Goal: Task Accomplishment & Management: Manage account settings

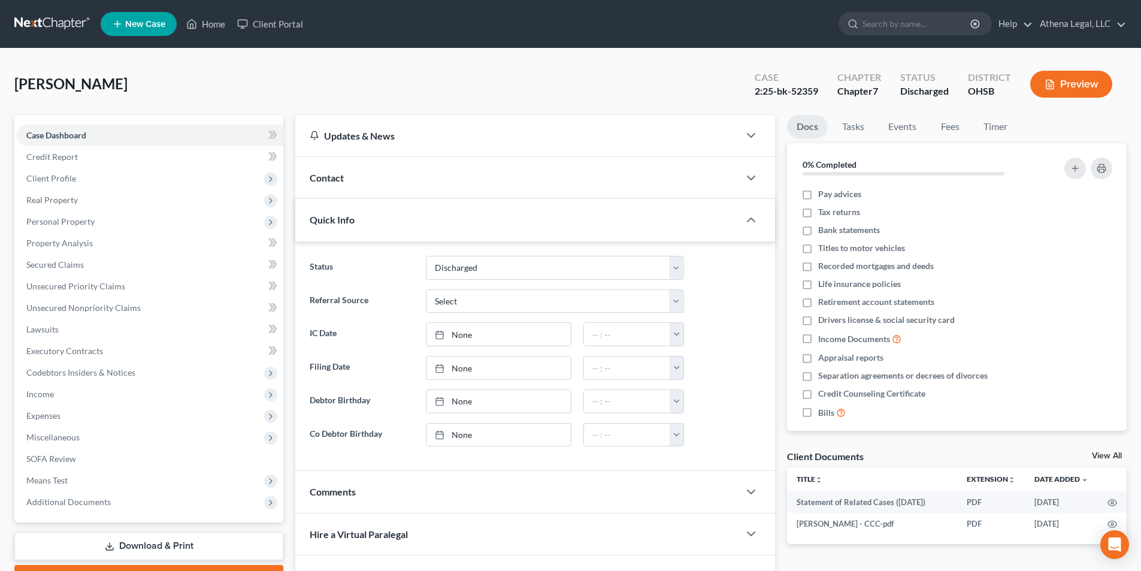
select select "0"
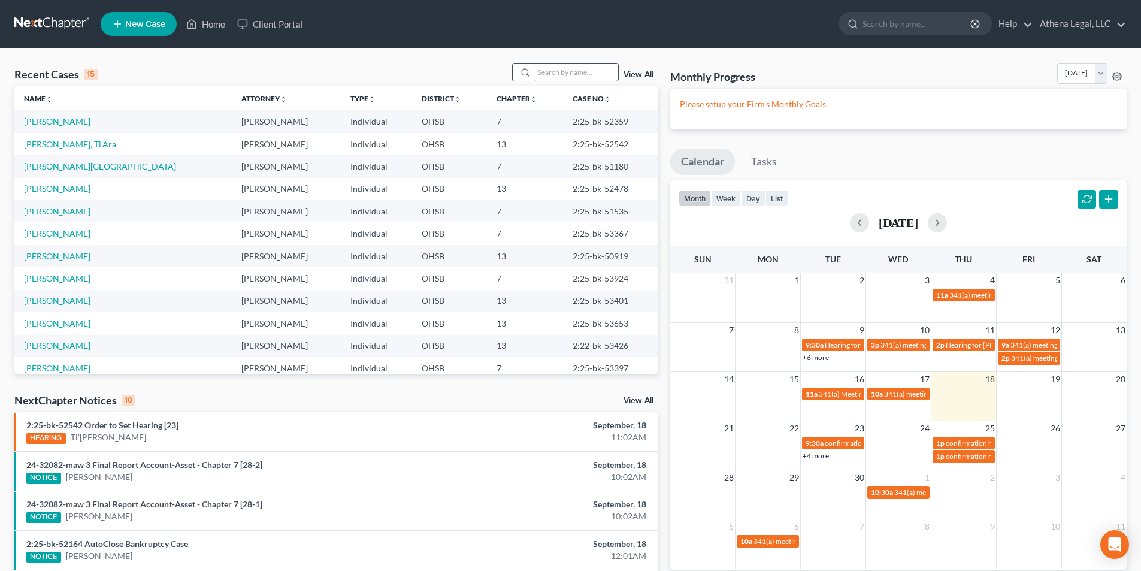
click at [565, 72] on input "search" at bounding box center [576, 71] width 84 height 17
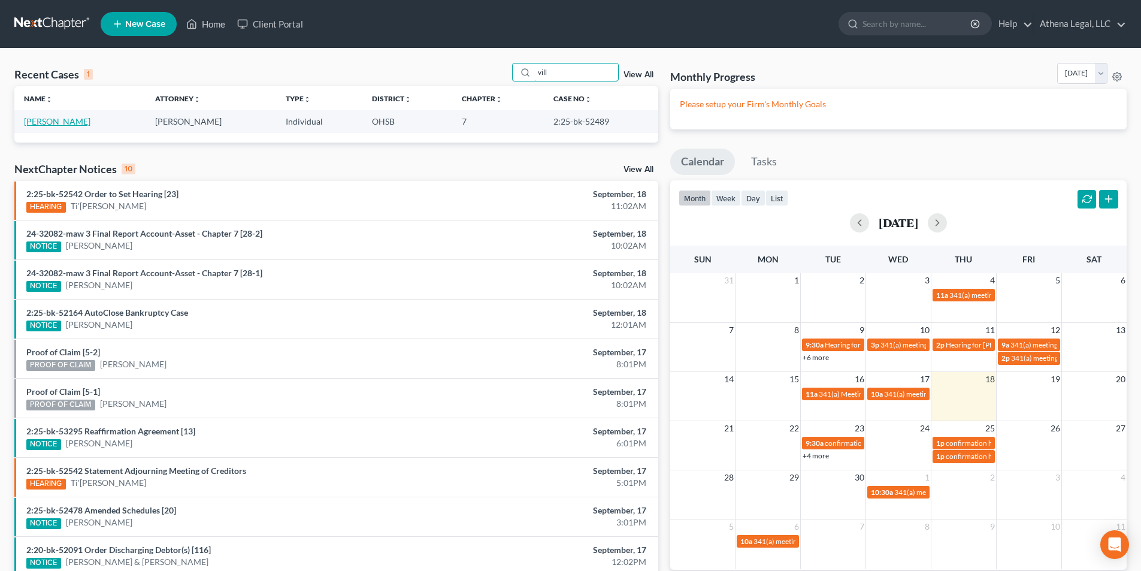
type input "vill"
click at [44, 119] on link "Villalon, Erica" at bounding box center [57, 121] width 66 height 10
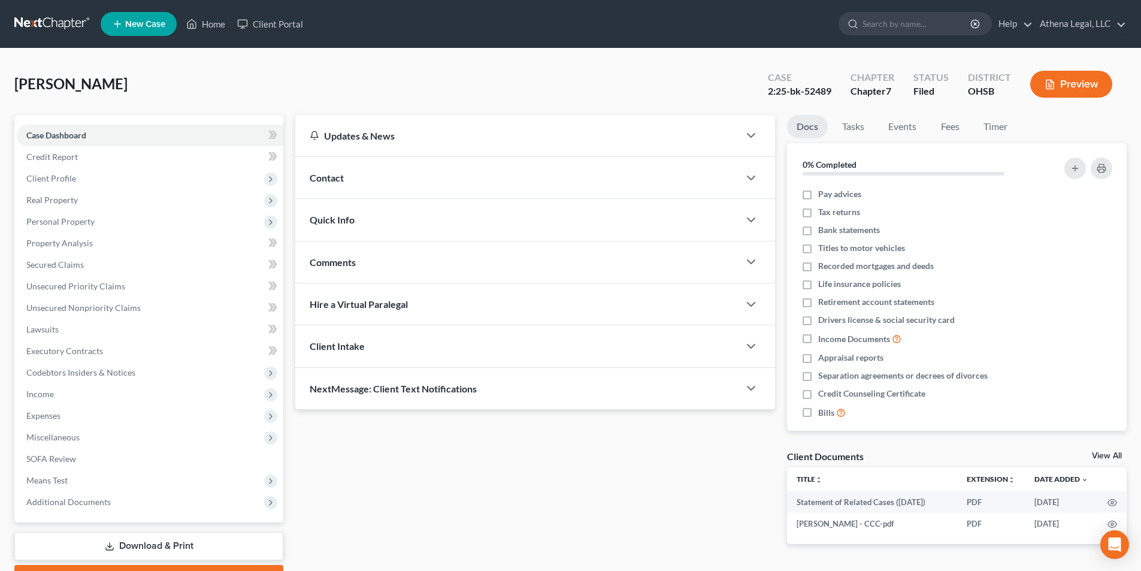
click at [372, 228] on div "Quick Info" at bounding box center [517, 219] width 444 height 41
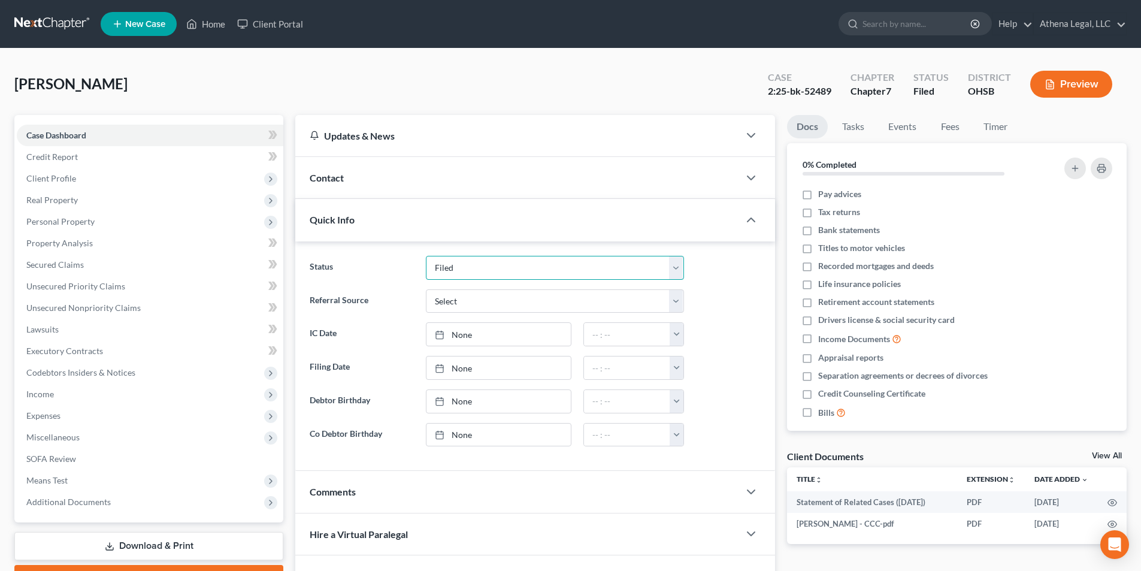
click at [452, 274] on select "Discharged Dismissed Filed In Progress Lead Lost Lead Ready to File Rejected To…" at bounding box center [555, 268] width 258 height 24
select select "0"
click at [426, 256] on select "Discharged Dismissed Filed In Progress Lead Lost Lead Ready to File Rejected To…" at bounding box center [555, 268] width 258 height 24
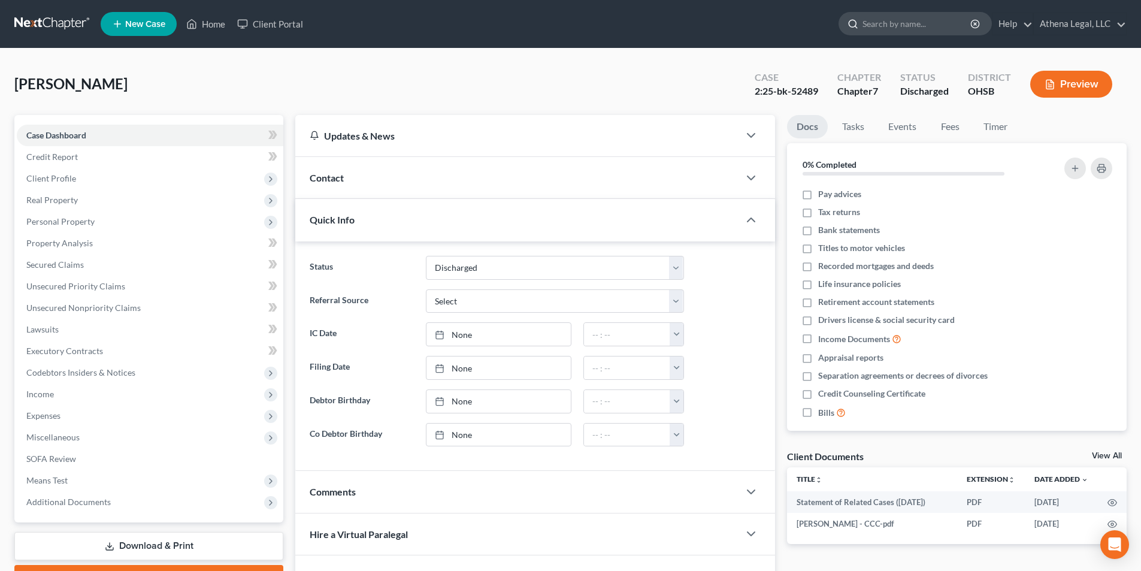
click at [885, 25] on input "search" at bounding box center [917, 24] width 110 height 22
click at [209, 26] on link "Home" at bounding box center [205, 24] width 51 height 22
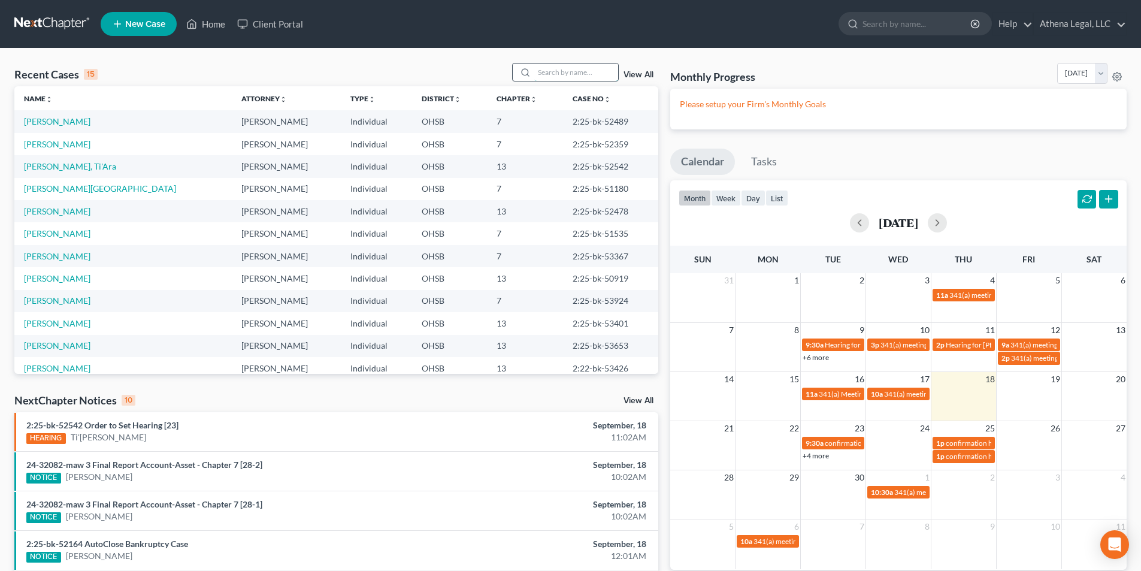
click at [575, 70] on input "search" at bounding box center [576, 71] width 84 height 17
type input "hoylman"
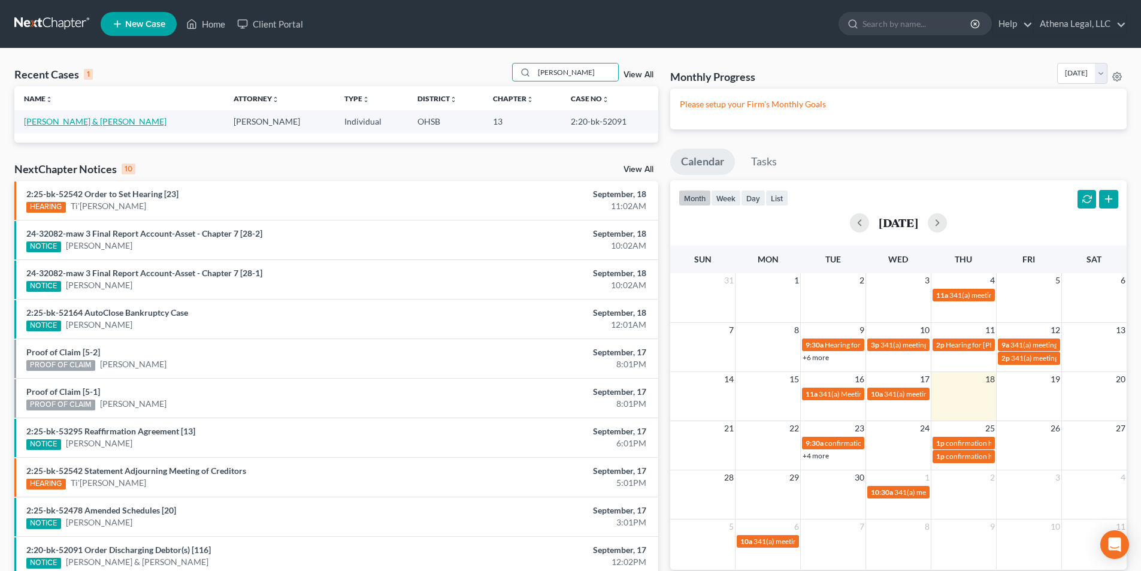
click at [110, 120] on link "Hoylman, Jared & Sabrina" at bounding box center [95, 121] width 143 height 10
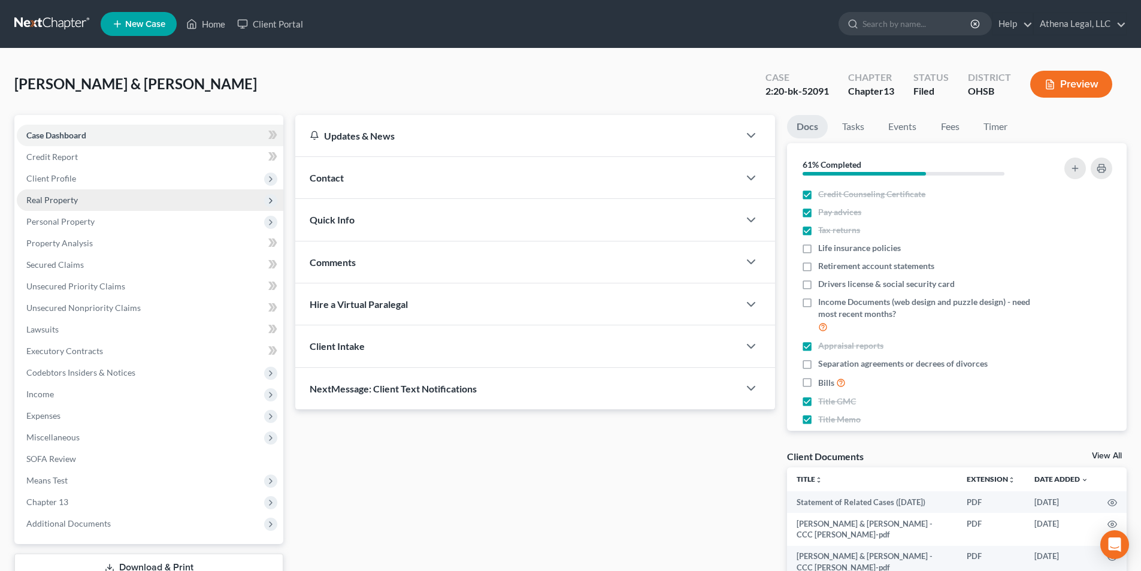
click at [77, 198] on span "Real Property" at bounding box center [150, 200] width 266 height 22
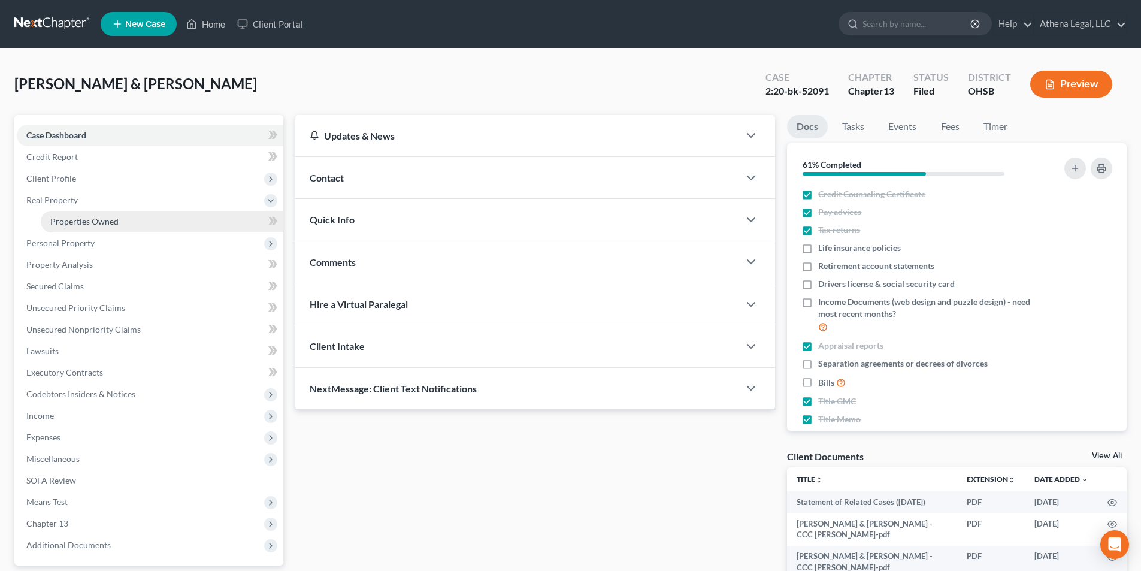
click at [105, 223] on span "Properties Owned" at bounding box center [84, 221] width 68 height 10
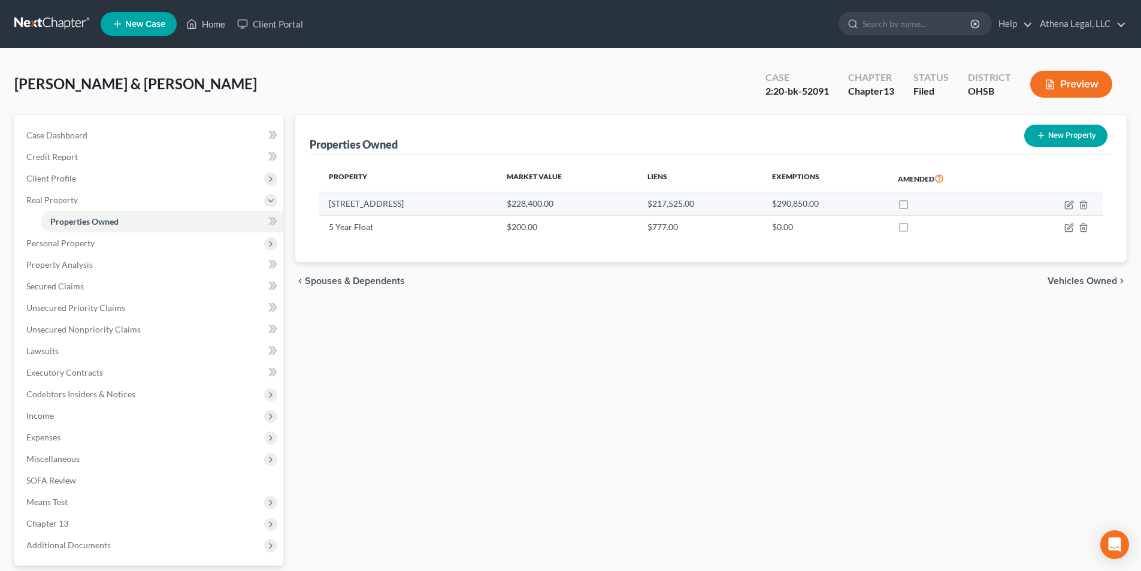
click at [395, 204] on td "644 Old Farm Road" at bounding box center [408, 203] width 178 height 23
click at [1067, 208] on icon "button" at bounding box center [1069, 205] width 10 height 10
select select "36"
select select "2"
select select "0"
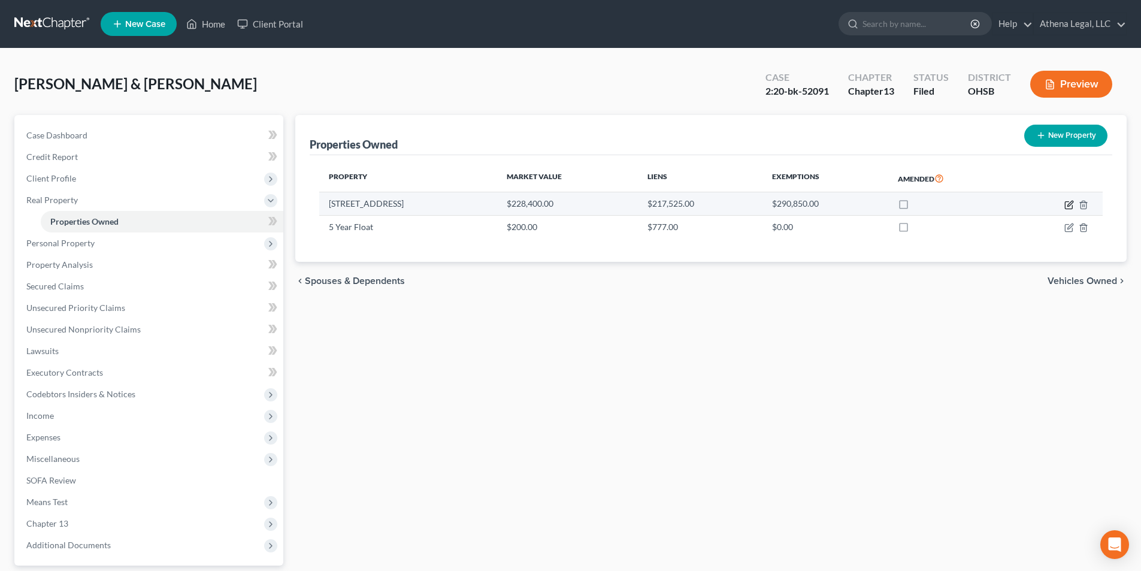
select select "36"
select select "2"
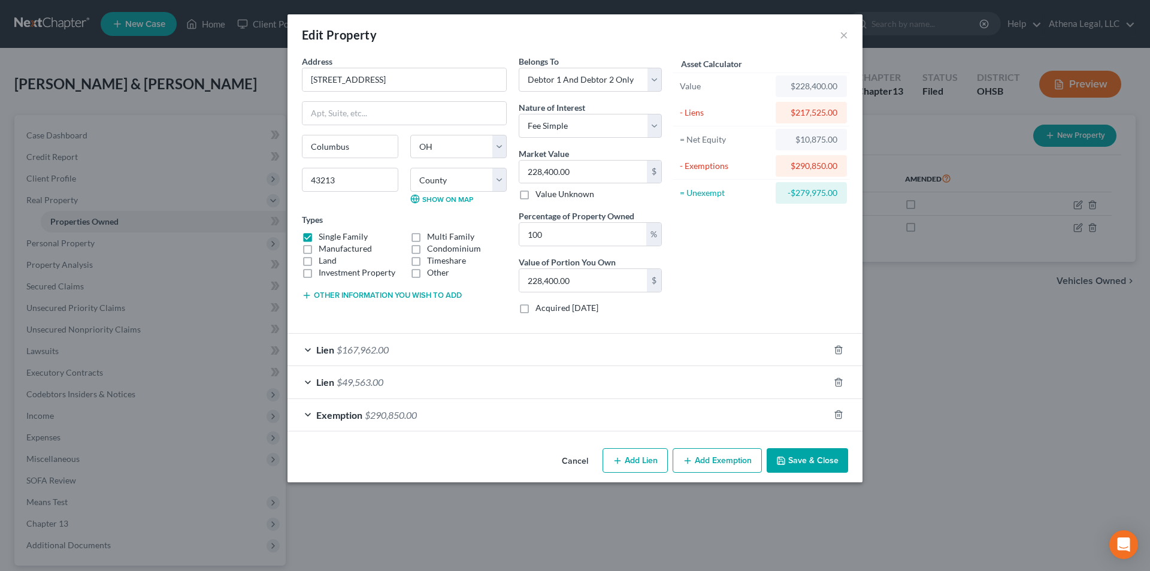
click at [356, 381] on span "$49,563.00" at bounding box center [360, 381] width 47 height 11
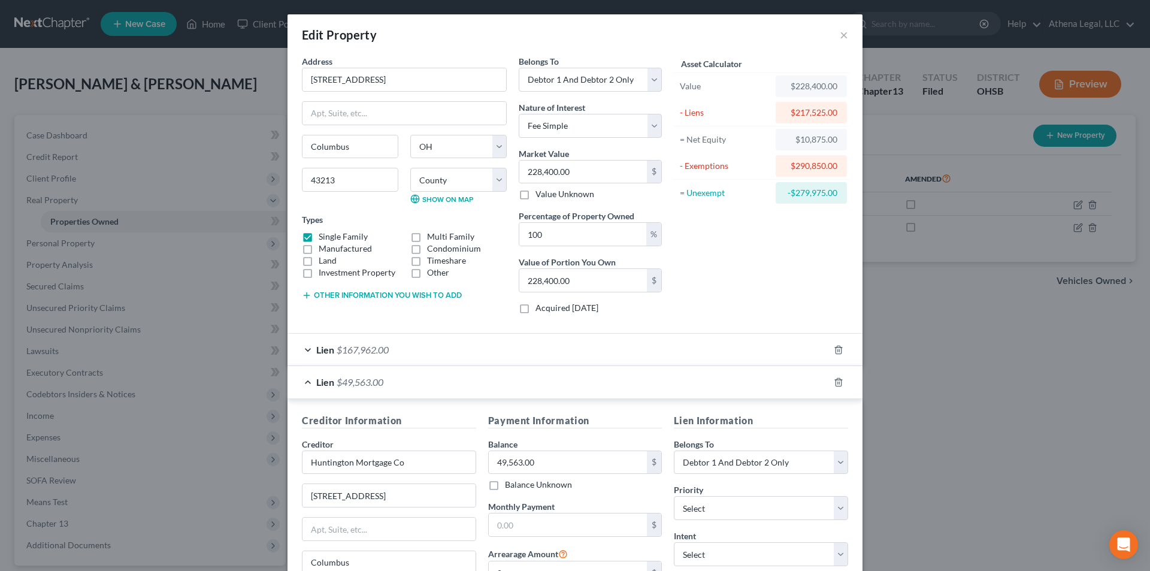
click at [395, 341] on div "Lien $167,962.00" at bounding box center [557, 350] width 541 height 32
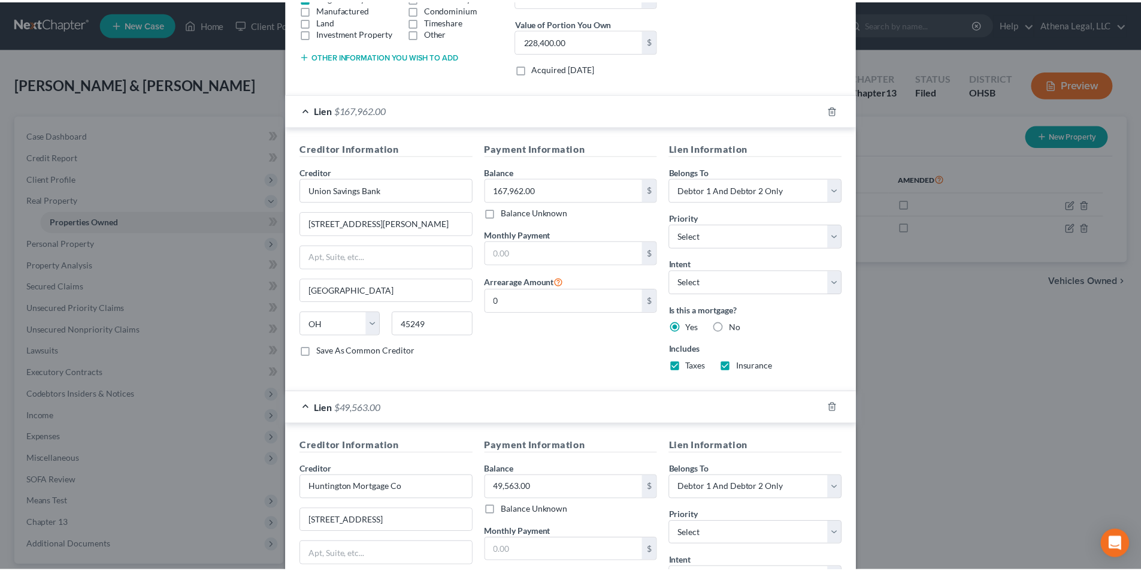
scroll to position [456, 0]
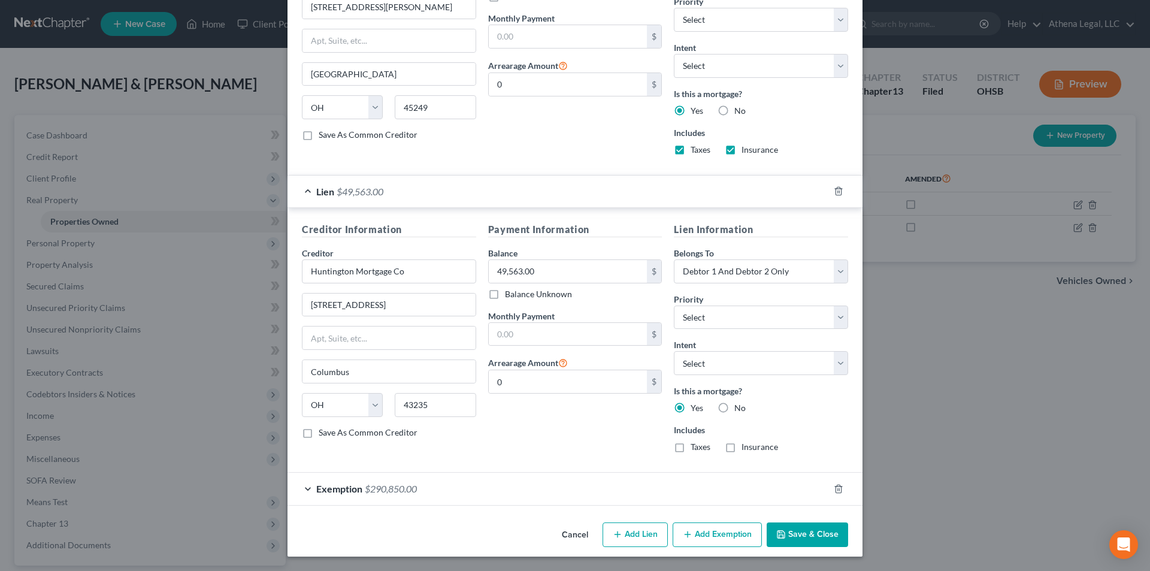
click at [791, 532] on button "Save & Close" at bounding box center [806, 534] width 81 height 25
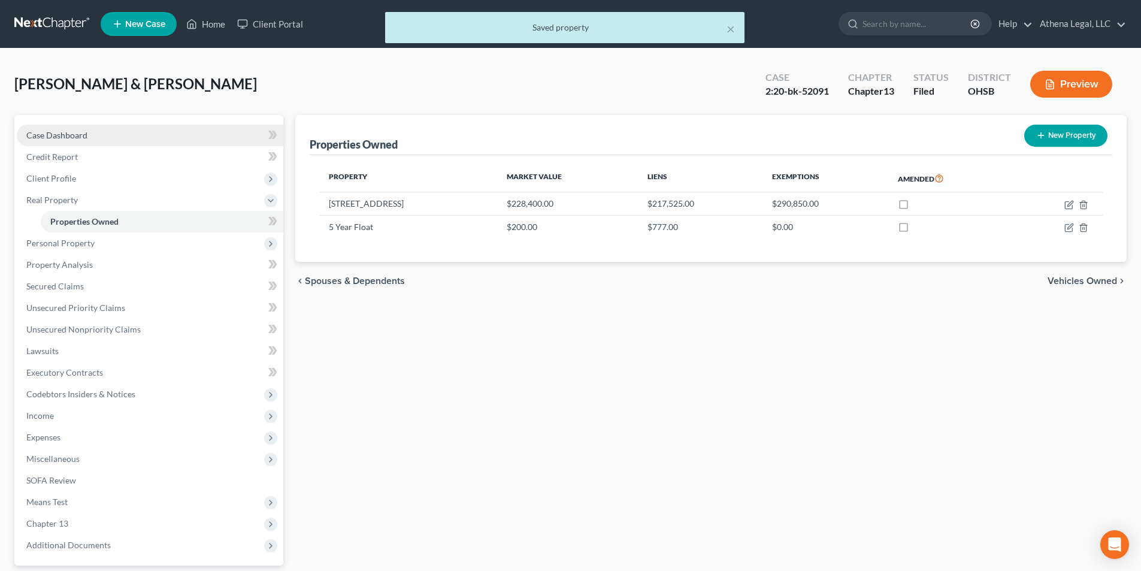
click at [47, 134] on span "Case Dashboard" at bounding box center [56, 135] width 61 height 10
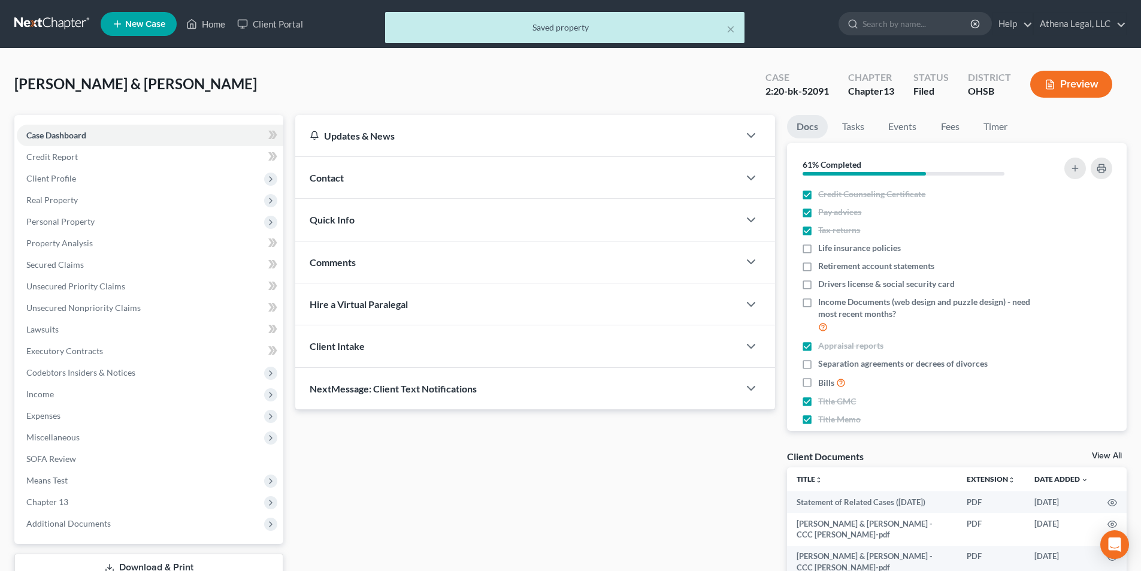
click at [334, 223] on span "Quick Info" at bounding box center [332, 219] width 45 height 11
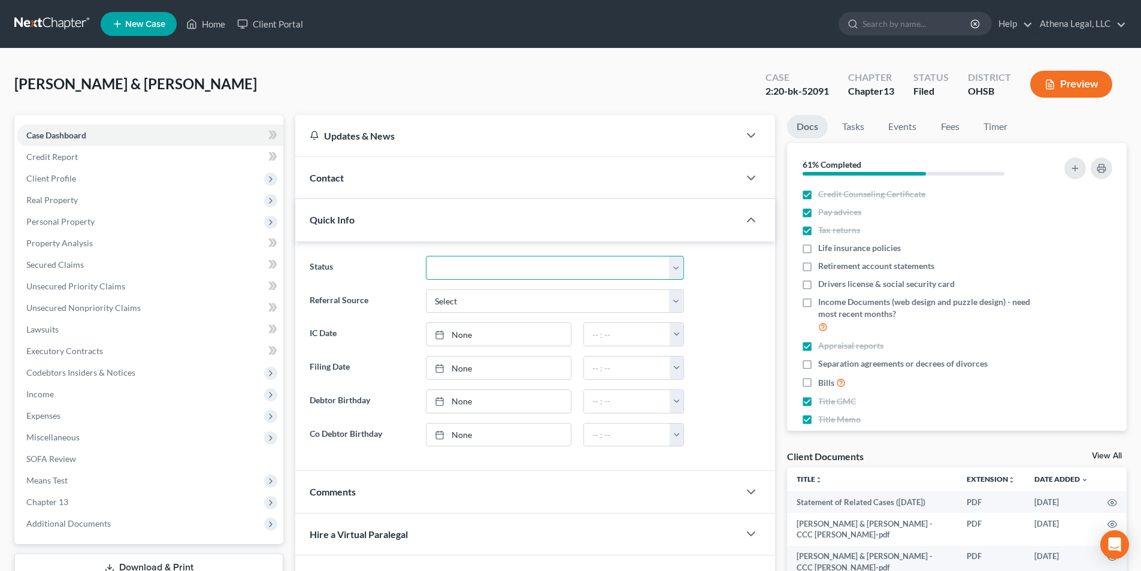
click at [456, 265] on select "Discharged Dismissed Filed In Progress Lead Lost Lead Ready to File Rejected To…" at bounding box center [555, 268] width 258 height 24
select select "0"
click at [426, 256] on select "Discharged Dismissed Filed In Progress Lead Lost Lead Ready to File Rejected To…" at bounding box center [555, 268] width 258 height 24
